Goal: Information Seeking & Learning: Learn about a topic

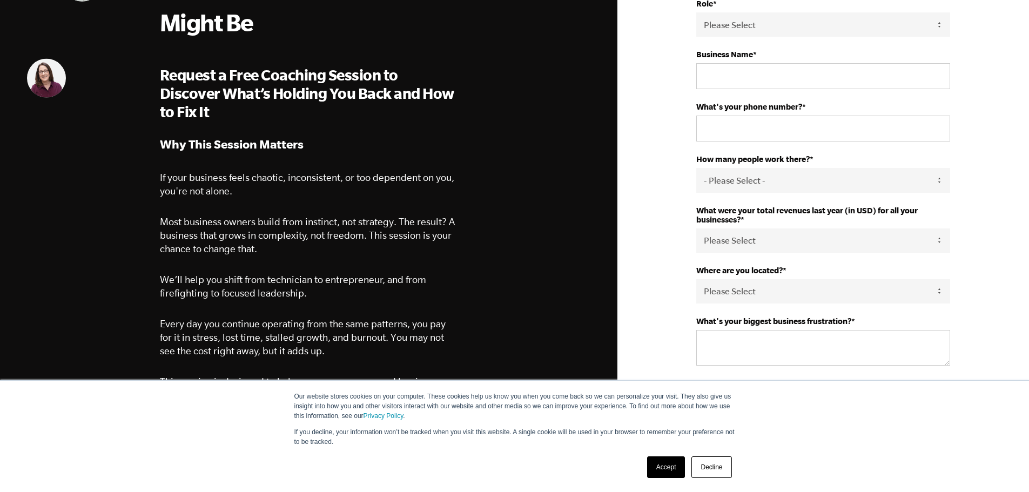
scroll to position [216, 0]
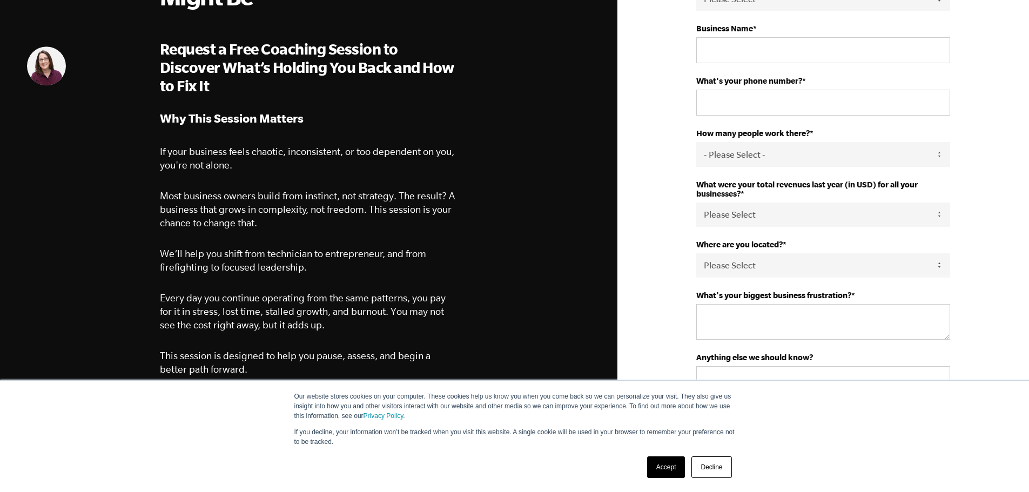
click at [661, 468] on link "Accept" at bounding box center [666, 468] width 38 height 22
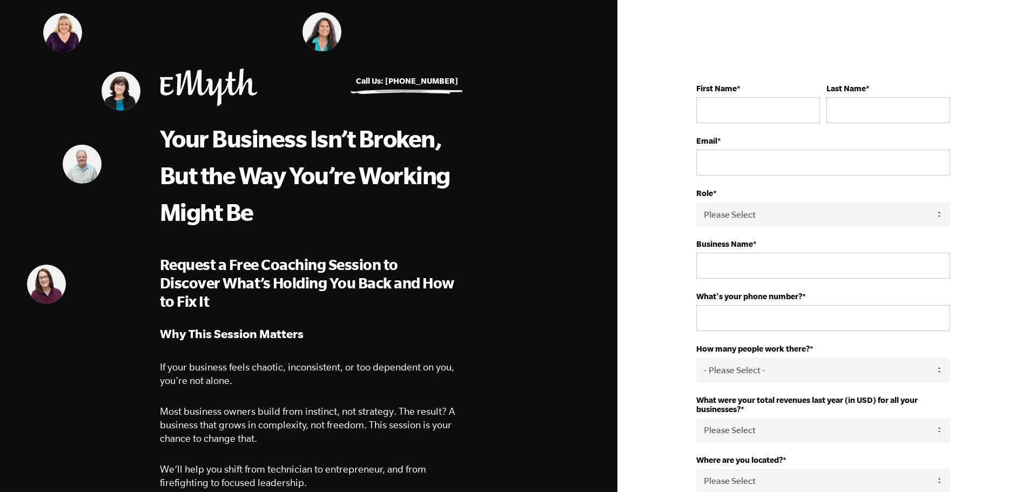
scroll to position [0, 0]
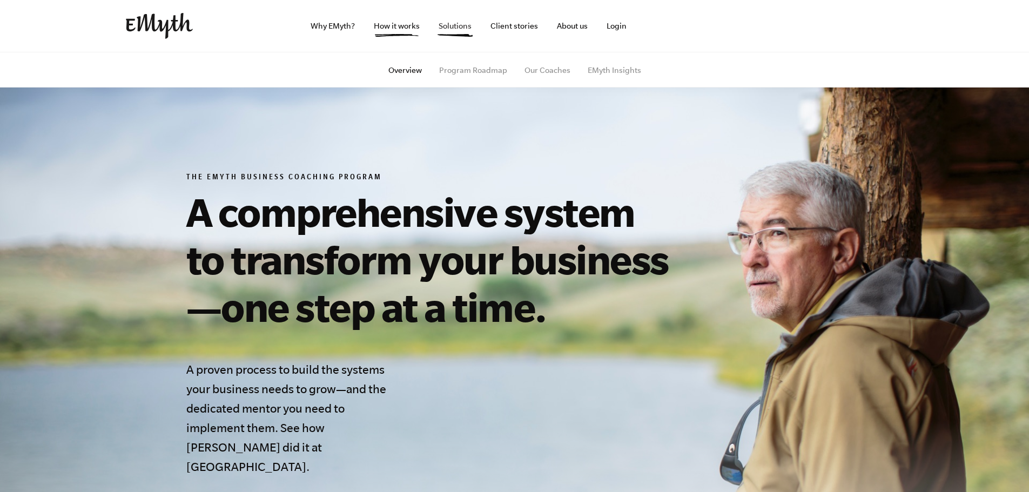
click at [460, 31] on link "Solutions" at bounding box center [455, 26] width 50 height 52
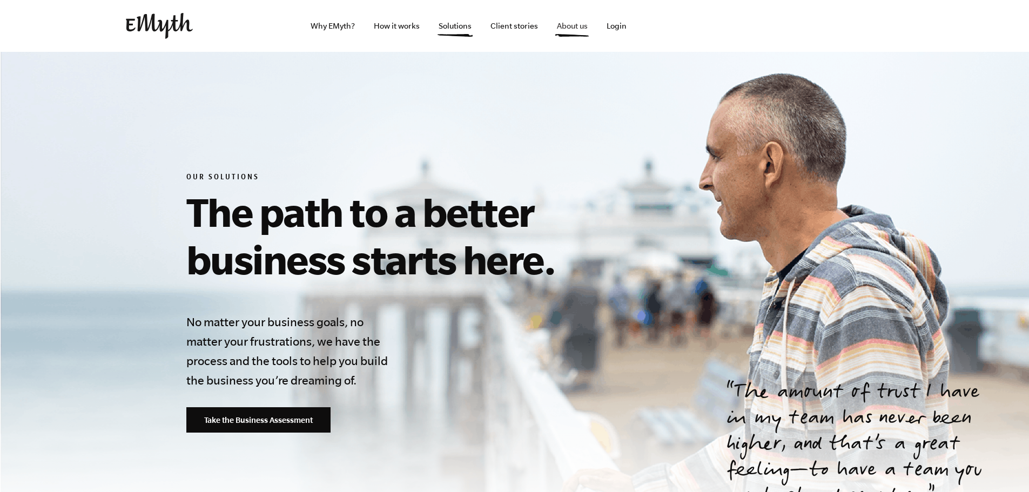
click at [568, 31] on link "About us" at bounding box center [572, 26] width 48 height 52
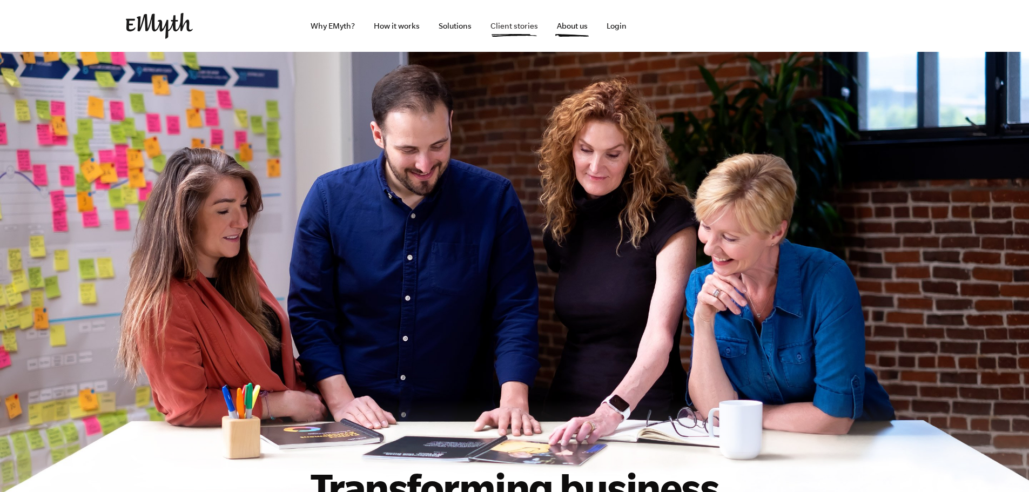
click at [500, 28] on link "Client stories" at bounding box center [514, 26] width 65 height 52
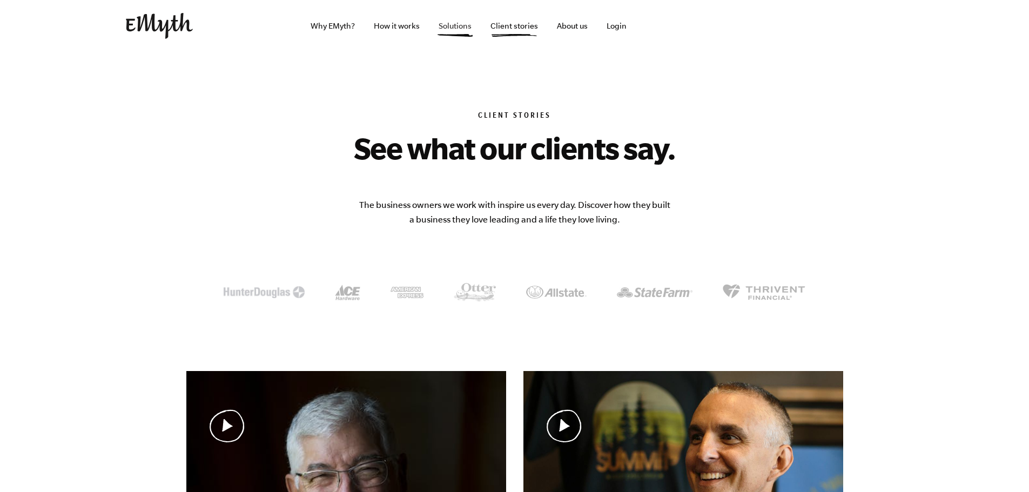
click at [453, 35] on link "Solutions" at bounding box center [455, 26] width 50 height 52
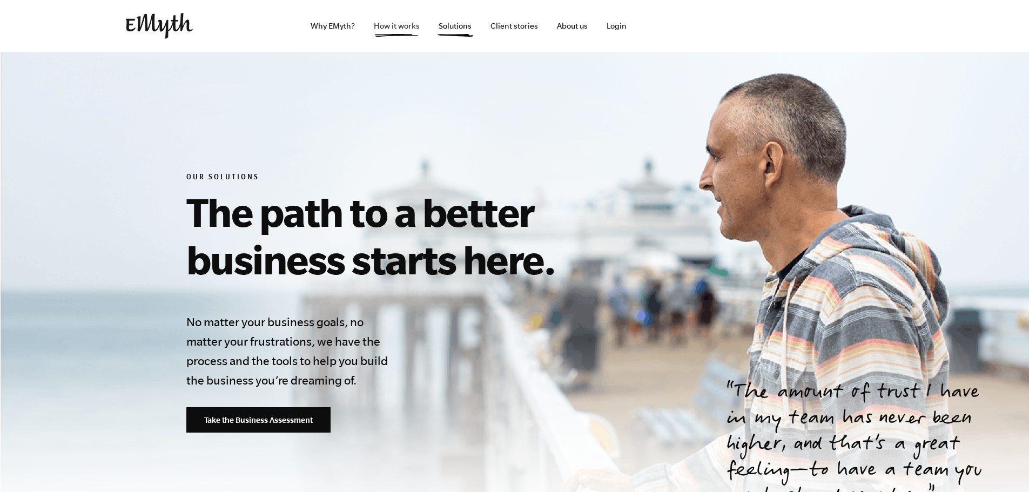
click at [396, 28] on link "How it works" at bounding box center [396, 26] width 63 height 52
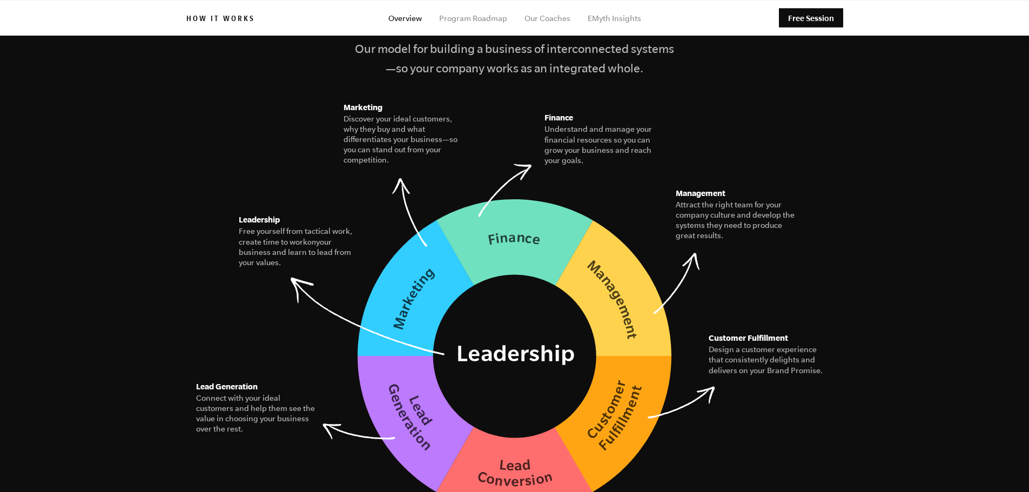
scroll to position [1459, 0]
